Goal: Find specific page/section: Find specific page/section

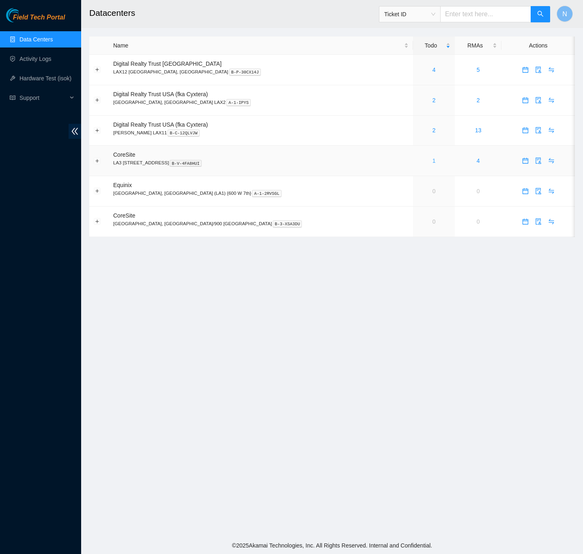
click at [433, 164] on link "1" at bounding box center [434, 160] width 3 height 6
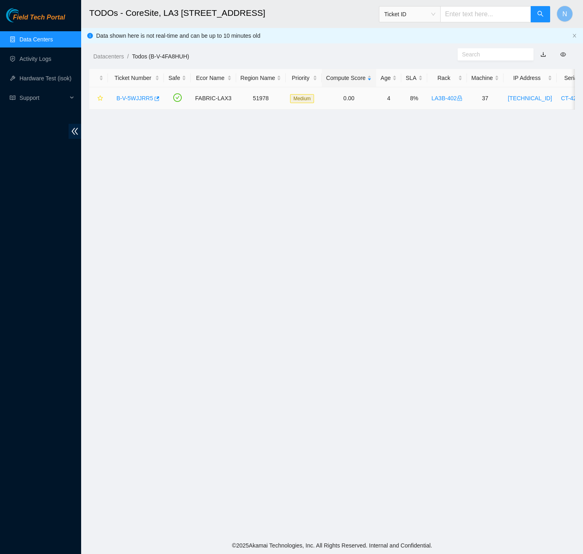
click at [145, 93] on div "B-V-5WJJRR5" at bounding box center [135, 98] width 47 height 13
click at [145, 95] on link "B-V-5WJJRR5" at bounding box center [134, 98] width 37 height 6
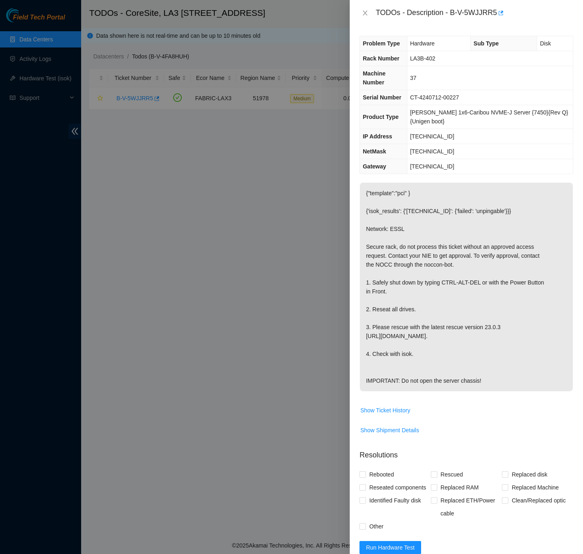
click at [529, 369] on p "{"template":"pci" } {'isok_results': {'23.210.14.40': {'failed': 'unpingable'}}…" at bounding box center [466, 287] width 213 height 209
click at [362, 13] on icon "close" at bounding box center [365, 13] width 6 height 6
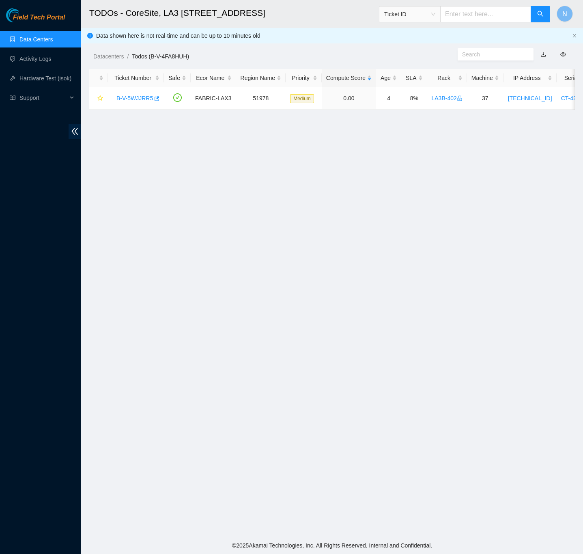
click at [45, 40] on link "Data Centers" at bounding box center [35, 39] width 33 height 6
